Goal: Obtain resource: Download file/media

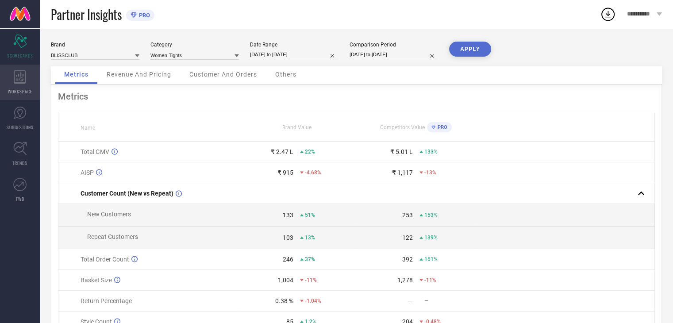
click at [23, 88] on span "WORKSPACE" at bounding box center [20, 91] width 24 height 7
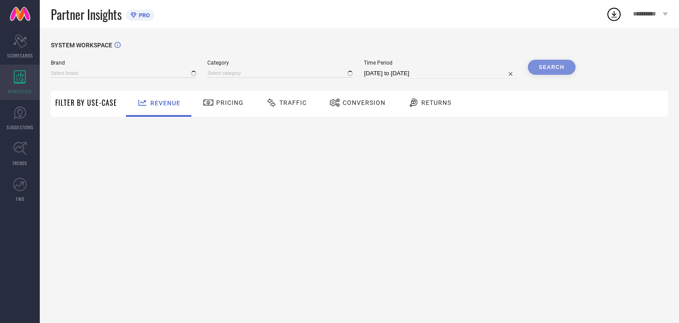
type input "BLISSCLUB"
type input "All"
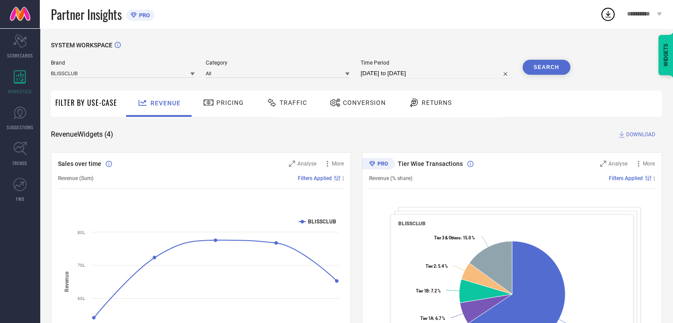
click at [301, 104] on span "Traffic" at bounding box center [293, 102] width 27 height 7
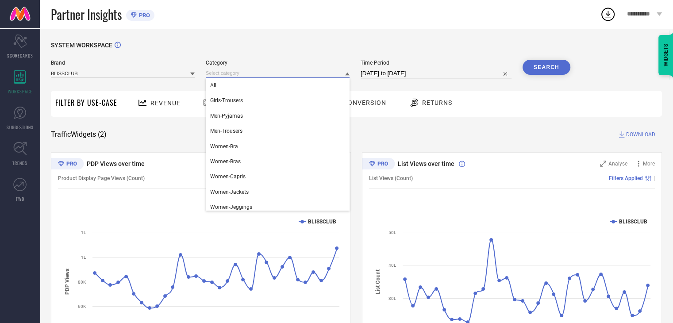
click at [247, 75] on input at bounding box center [278, 73] width 144 height 9
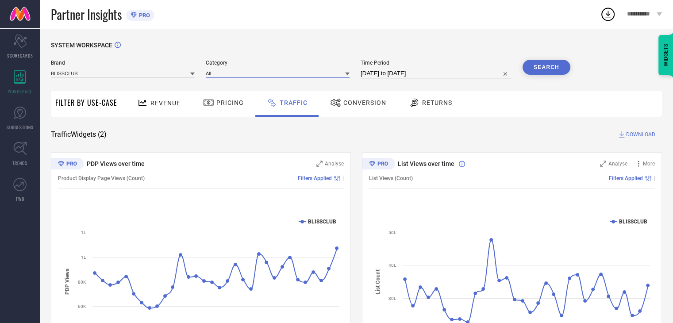
select select "7"
select select "2025"
select select "8"
select select "2025"
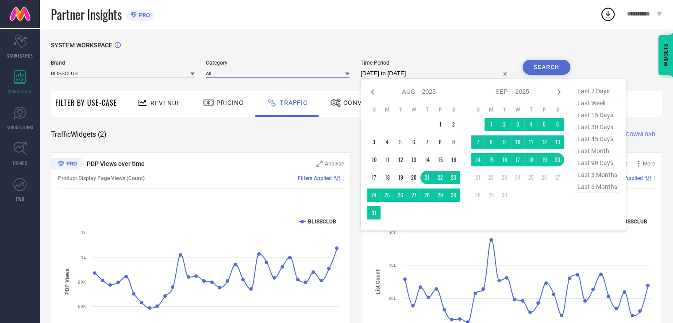
click at [404, 72] on input "[DATE] to [DATE]" at bounding box center [436, 73] width 151 height 11
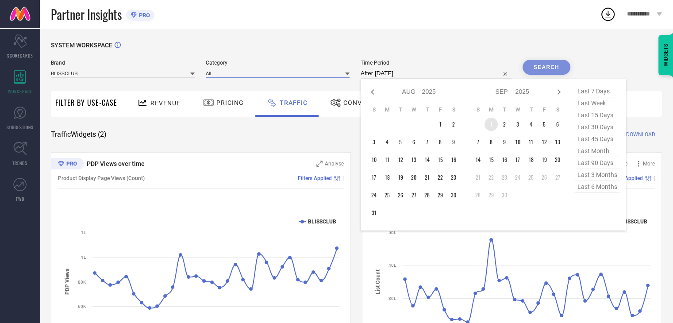
click at [494, 122] on td "1" at bounding box center [490, 124] width 13 height 13
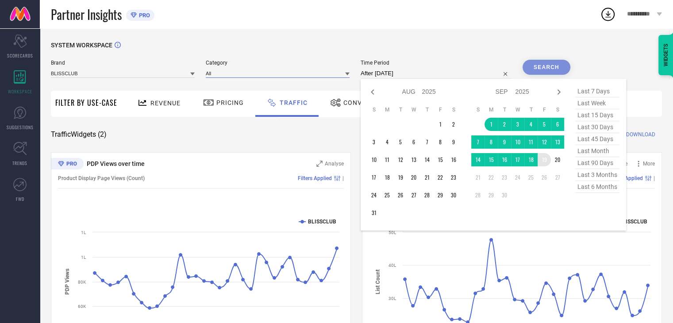
type input "[DATE] to [DATE]"
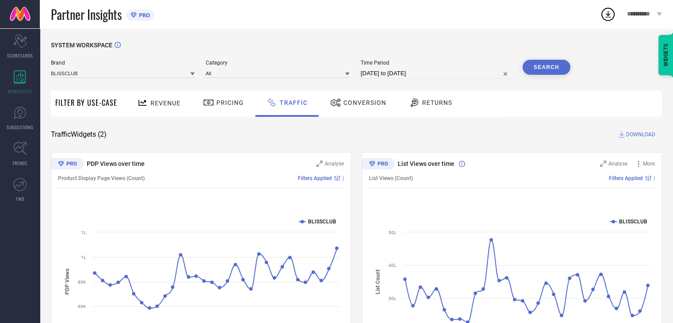
click at [561, 66] on button "Search" at bounding box center [546, 67] width 48 height 15
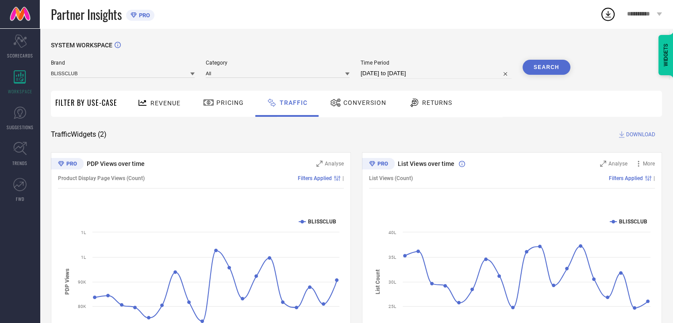
click at [636, 134] on span "DOWNLOAD" at bounding box center [640, 134] width 29 height 9
click at [480, 140] on div "SYSTEM WORKSPACE Brand BLISSCLUB Category All Time Period [DATE] to [DATE] Sear…" at bounding box center [356, 208] width 611 height 332
select select "8"
select select "2025"
select select "9"
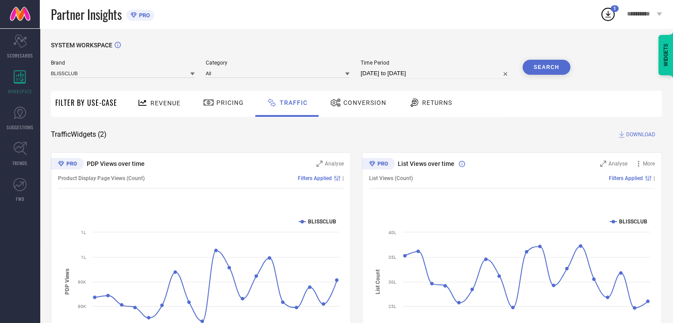
select select "2025"
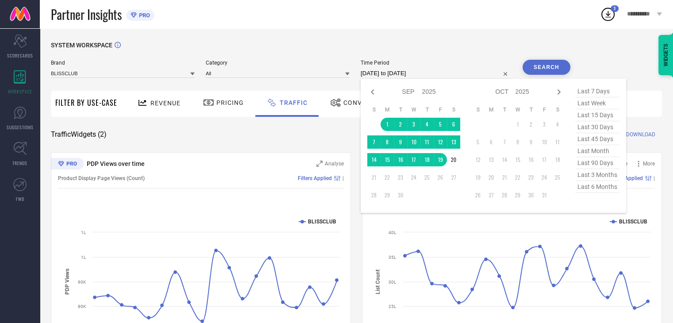
click at [438, 70] on input "[DATE] to [DATE]" at bounding box center [436, 73] width 151 height 11
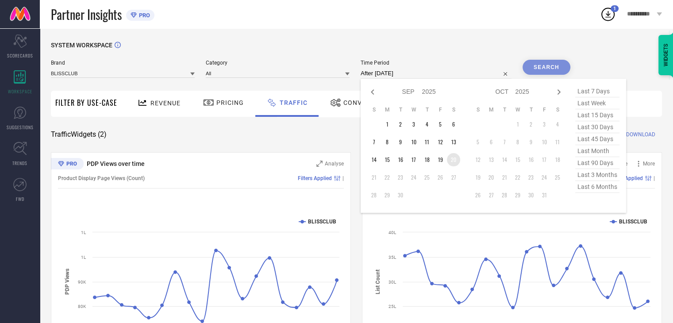
click at [453, 160] on td "20" at bounding box center [453, 159] width 13 height 13
type input "[DATE] to [DATE]"
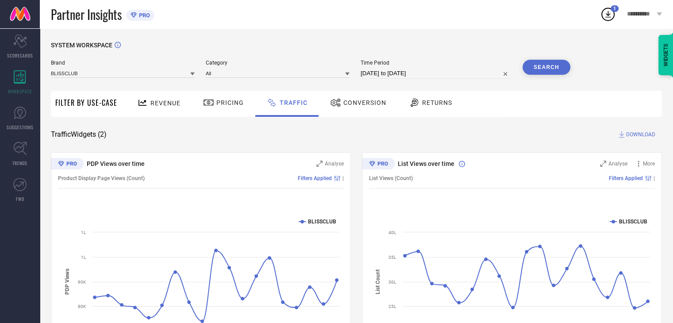
click at [536, 68] on button "Search" at bounding box center [546, 67] width 48 height 15
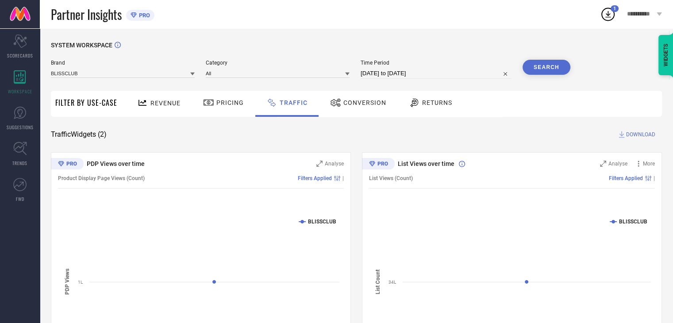
click at [629, 134] on span "DOWNLOAD" at bounding box center [640, 134] width 29 height 9
click at [417, 136] on div "Traffic Widgets ( 2 ) DOWNLOAD" at bounding box center [356, 134] width 611 height 9
